Goal: Task Accomplishment & Management: Use online tool/utility

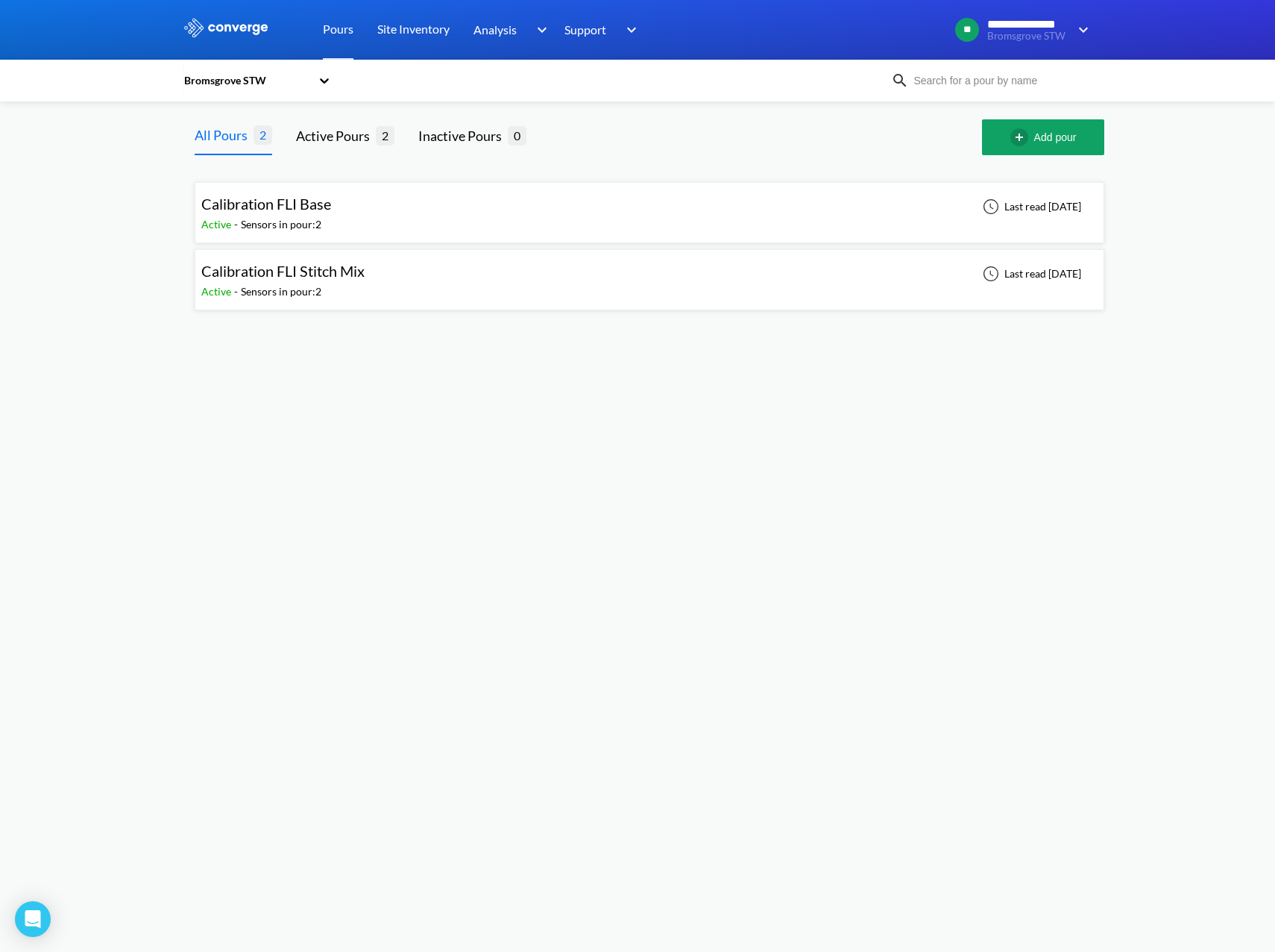
click at [674, 236] on div "Calibration FLI Base Active - Sensors in pour: 2 Last read [DATE]" at bounding box center [649, 213] width 896 height 48
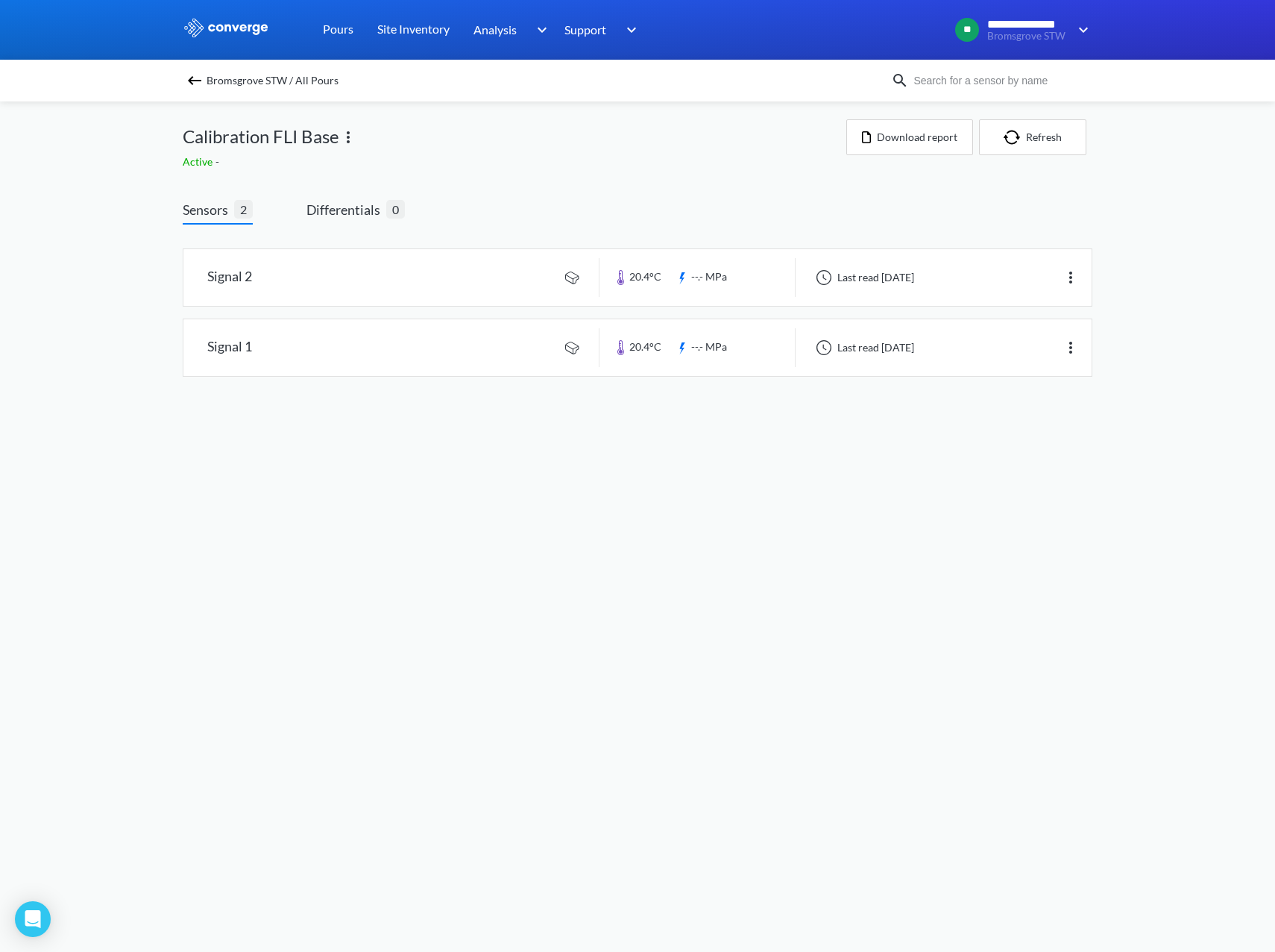
click at [199, 79] on img at bounding box center [195, 81] width 18 height 18
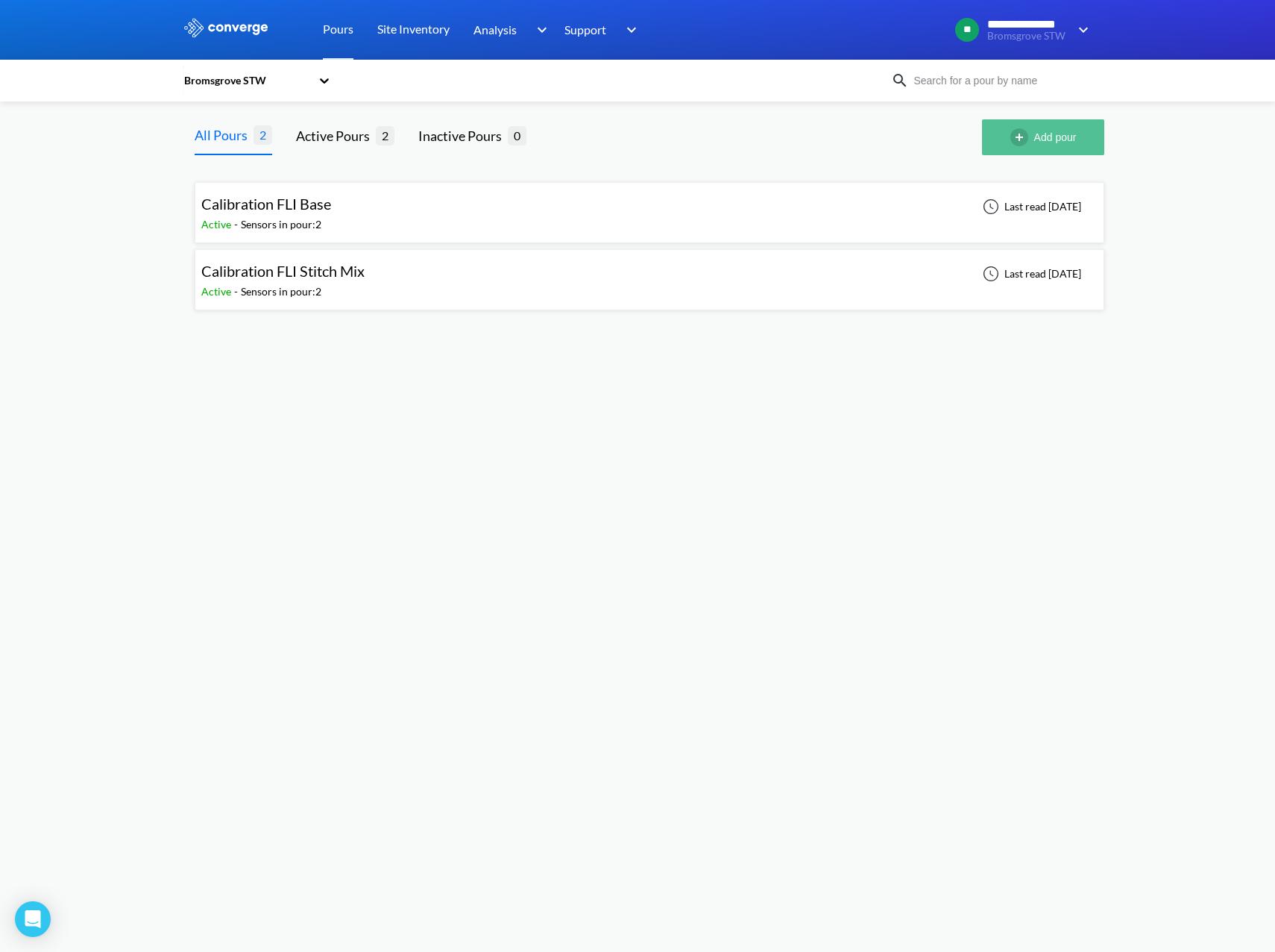
click at [1063, 129] on button "Add pour" at bounding box center [1043, 138] width 123 height 36
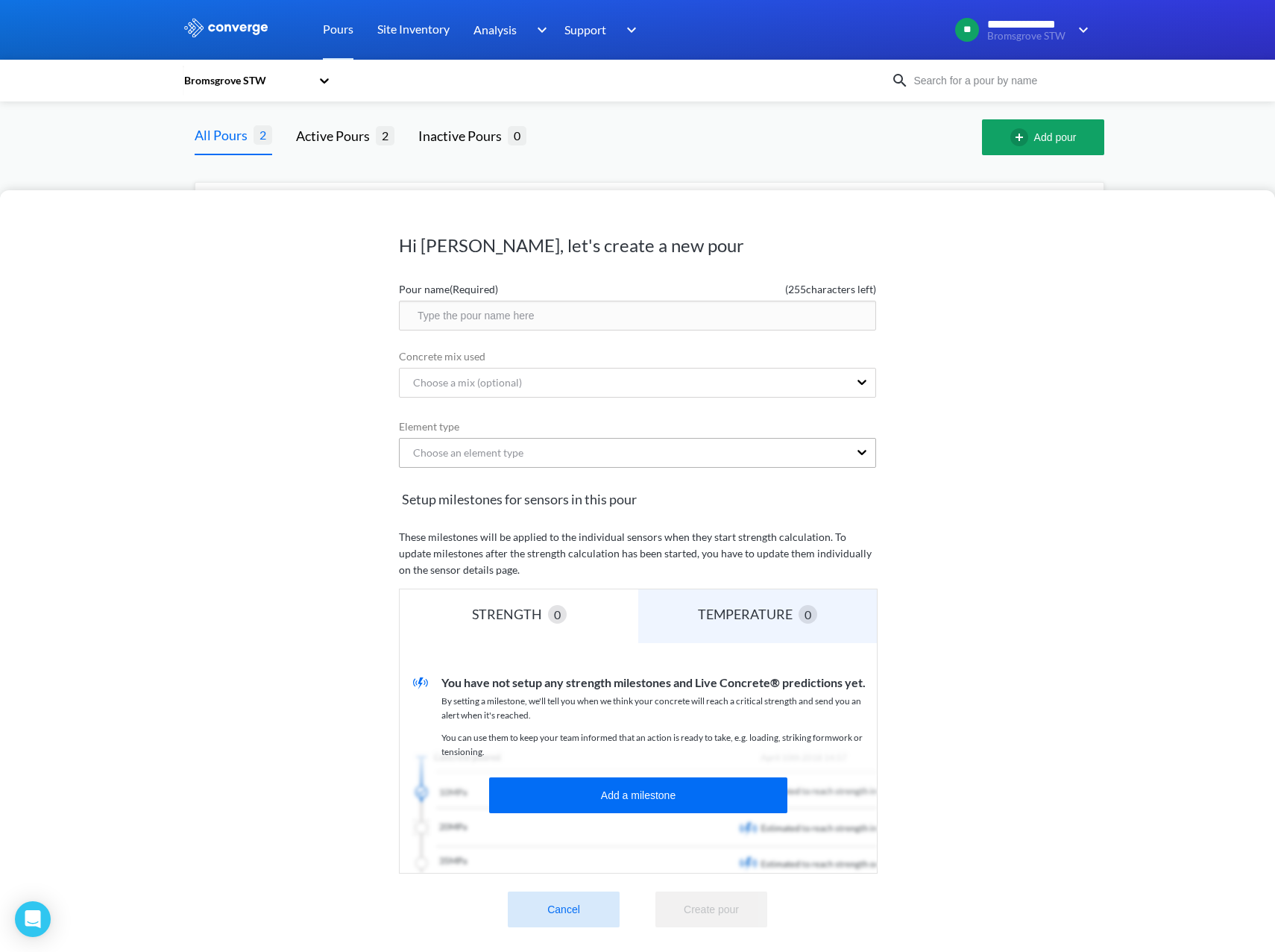
click at [455, 459] on div "Choose an element type" at bounding box center [462, 452] width 123 height 16
click at [443, 385] on div "Choose a mix (optional)" at bounding box center [461, 382] width 121 height 16
click at [246, 532] on div "Hi [PERSON_NAME], let's create a new pour Pour name (Required) ( 255 characters…" at bounding box center [638, 571] width 1275 height 761
